Goal: Information Seeking & Learning: Understand process/instructions

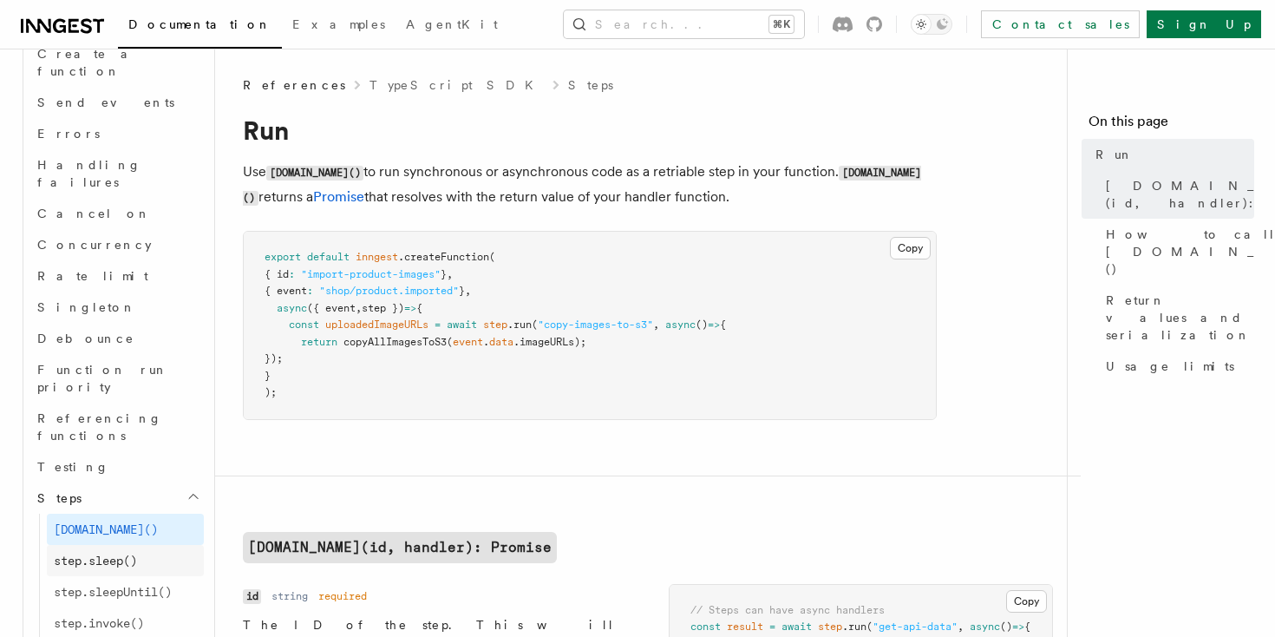
click at [145, 545] on link "step.sleep()" at bounding box center [125, 560] width 157 height 31
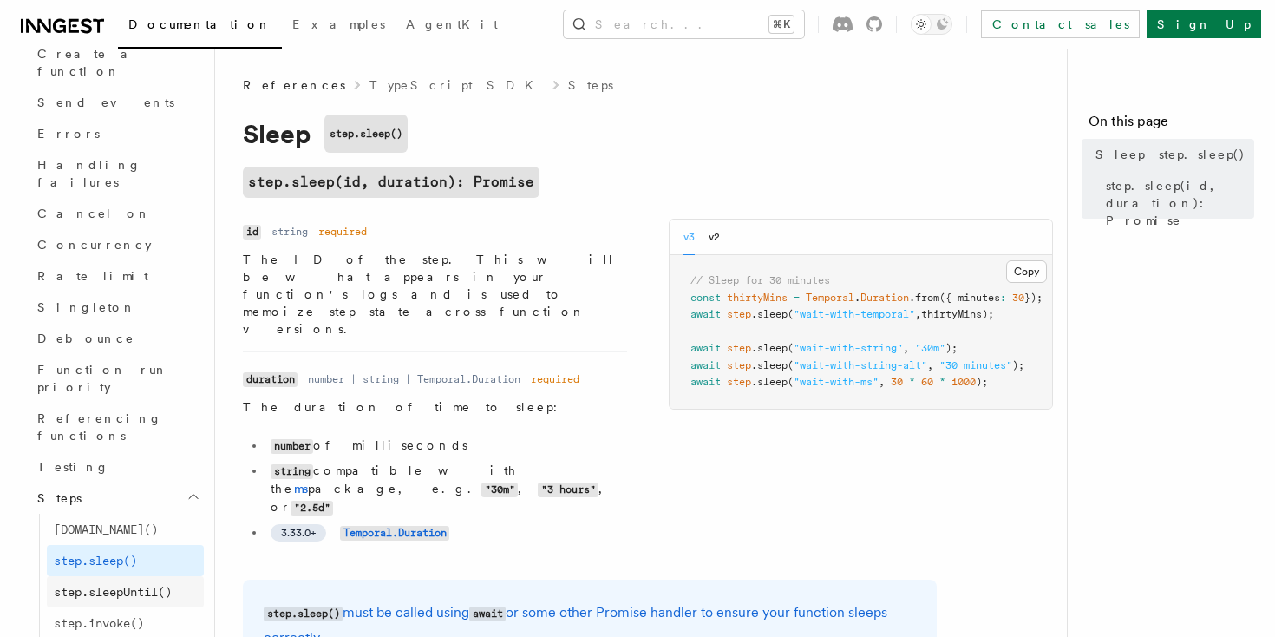
click at [144, 585] on span "step.sleepUntil()" at bounding box center [113, 592] width 118 height 14
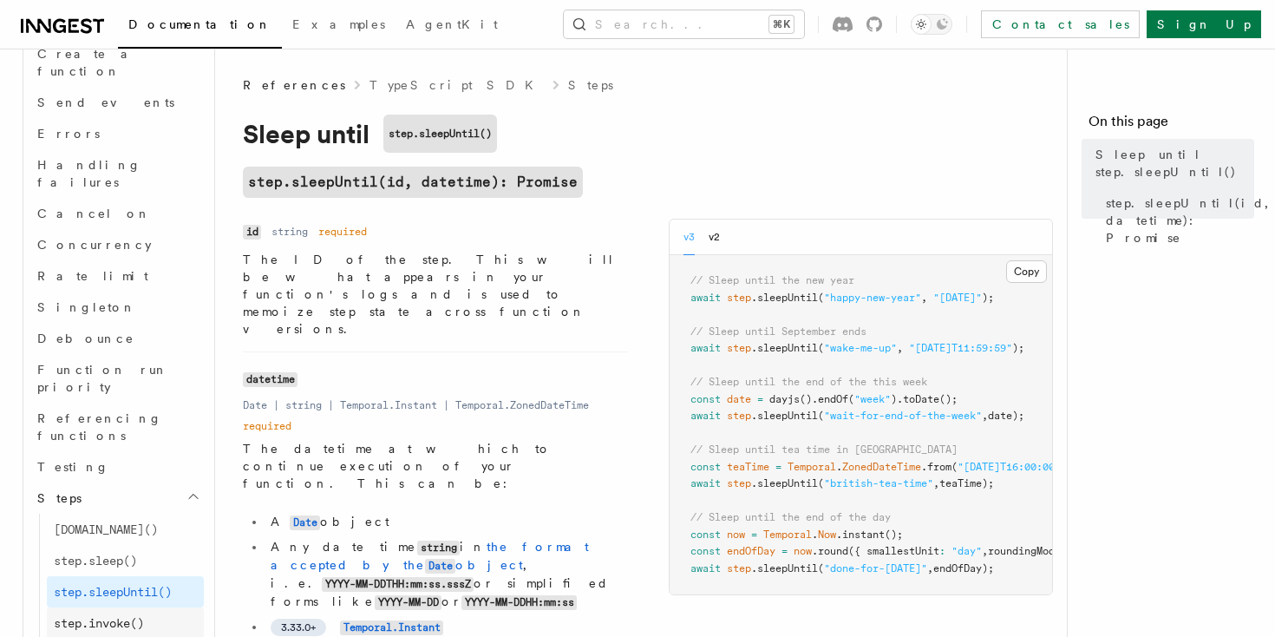
click at [138, 616] on span "step.invoke()" at bounding box center [99, 623] width 90 height 14
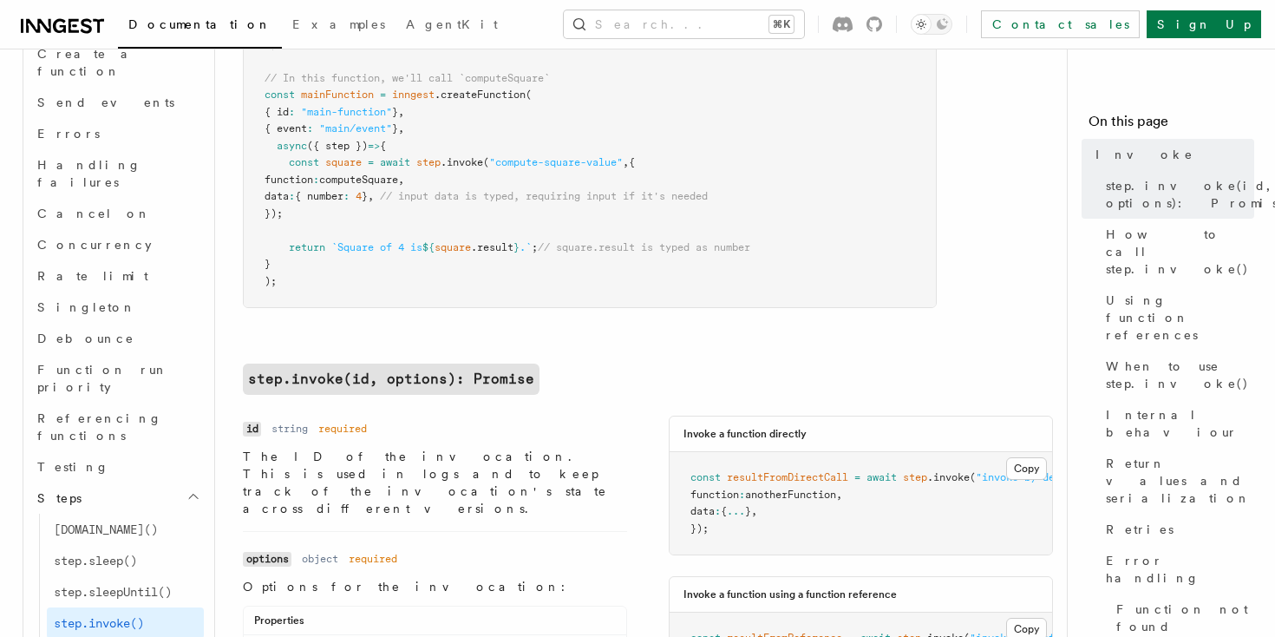
scroll to position [354, 0]
